Goal: Task Accomplishment & Management: Manage account settings

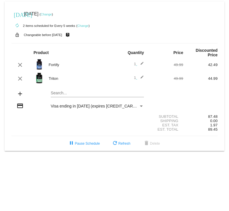
click at [66, 86] on div "Search..." at bounding box center [97, 91] width 93 height 11
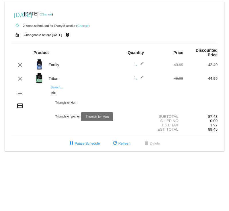
type input "triu"
click at [63, 97] on div "Triumph for Men" at bounding box center [97, 103] width 93 height 14
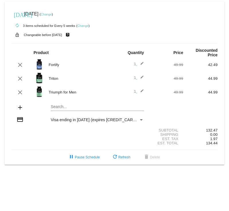
click at [39, 61] on img at bounding box center [38, 64] width 11 height 11
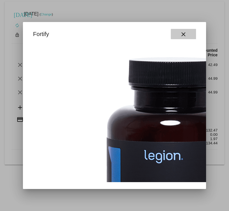
click at [188, 34] on button "close" at bounding box center [183, 34] width 25 height 10
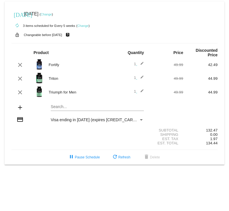
click at [85, 27] on link "Change" at bounding box center [82, 25] width 11 height 3
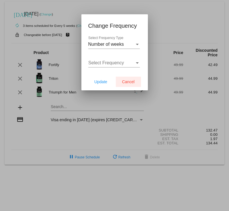
click at [130, 84] on span "Cancel" at bounding box center [128, 82] width 13 height 5
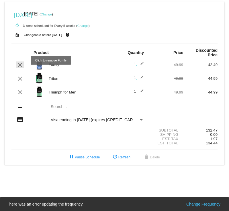
click at [20, 62] on mat-icon "clear" at bounding box center [20, 65] width 7 height 7
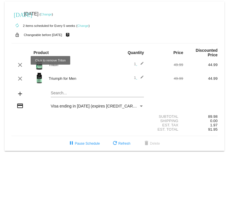
click at [19, 62] on mat-icon "clear" at bounding box center [20, 65] width 7 height 7
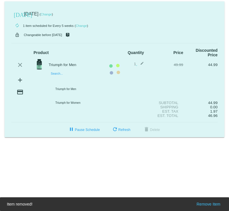
click at [54, 74] on mat-card "[DATE] [DATE] ( Change ) autorenew 1 item scheduled for Every 5 weeks ( Change …" at bounding box center [114, 69] width 219 height 136
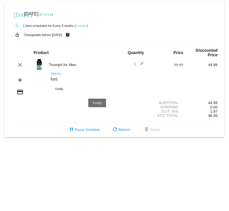
type input "forti"
click at [61, 86] on div "Fortify" at bounding box center [97, 89] width 93 height 14
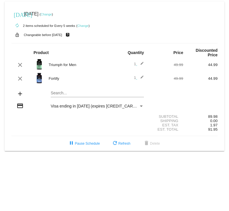
click at [52, 15] on link "Change" at bounding box center [46, 14] width 11 height 3
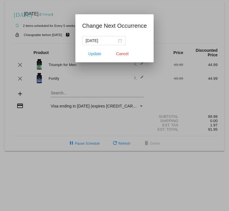
click at [119, 40] on div "[DATE]" at bounding box center [104, 40] width 36 height 6
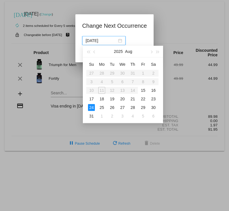
click at [102, 99] on div "18" at bounding box center [101, 99] width 7 height 7
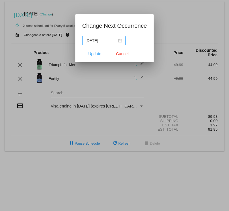
type input "[DATE]"
click at [95, 53] on span "Update" at bounding box center [94, 54] width 13 height 5
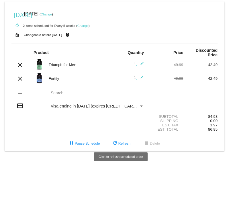
click at [121, 142] on span "refresh Refresh" at bounding box center [120, 144] width 19 height 4
